Goal: Information Seeking & Learning: Find specific fact

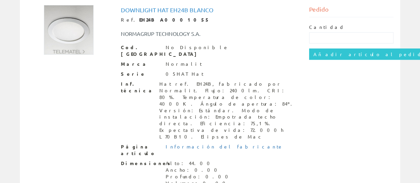
scroll to position [83, 0]
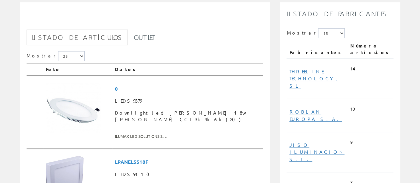
scroll to position [79, 0]
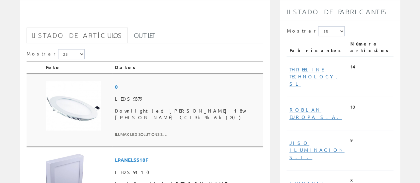
click at [80, 109] on img at bounding box center [73, 106] width 55 height 50
